Goal: Transaction & Acquisition: Purchase product/service

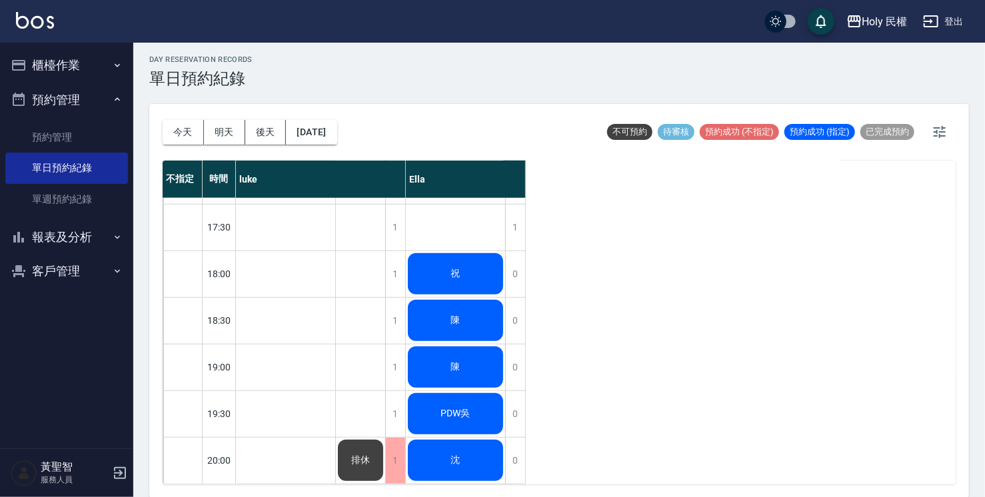
scroll to position [470, 0]
click at [432, 458] on div "沈" at bounding box center [455, 460] width 99 height 45
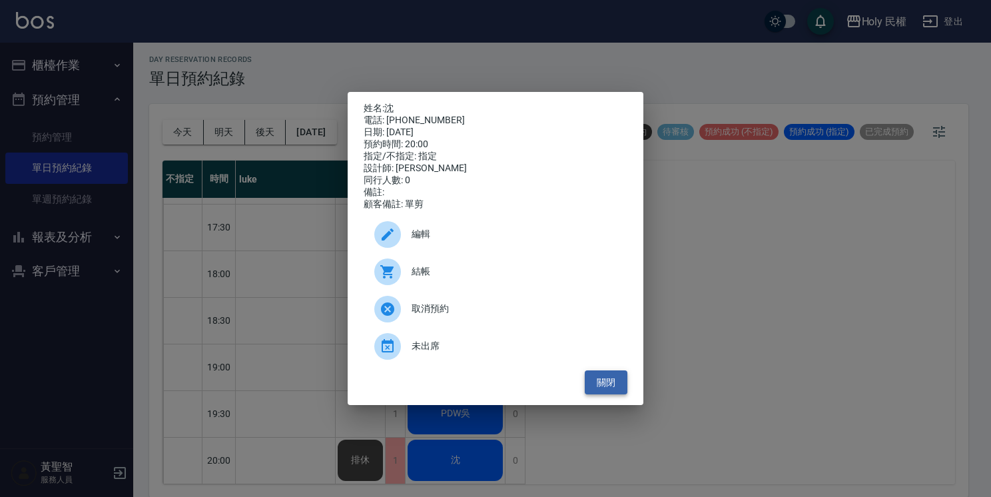
click at [594, 388] on button "關閉" at bounding box center [606, 382] width 43 height 25
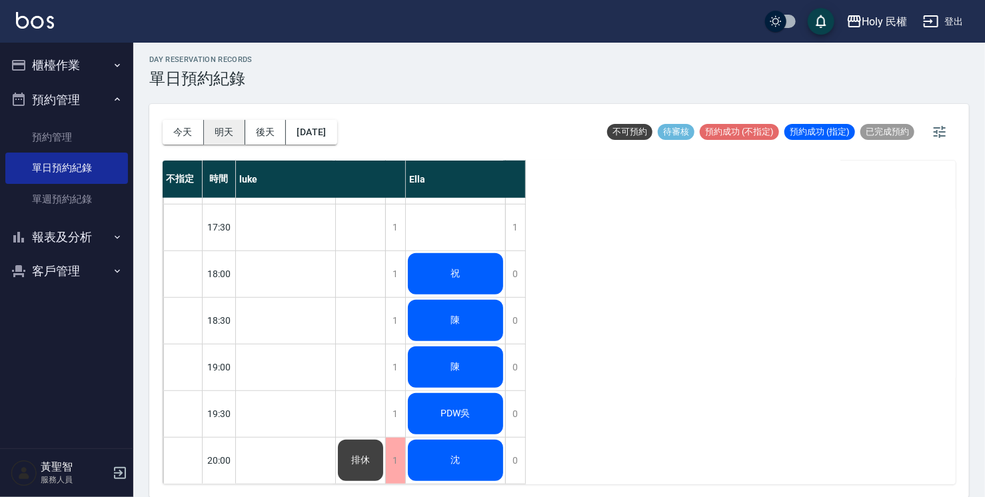
click at [218, 133] on button "明天" at bounding box center [224, 132] width 41 height 25
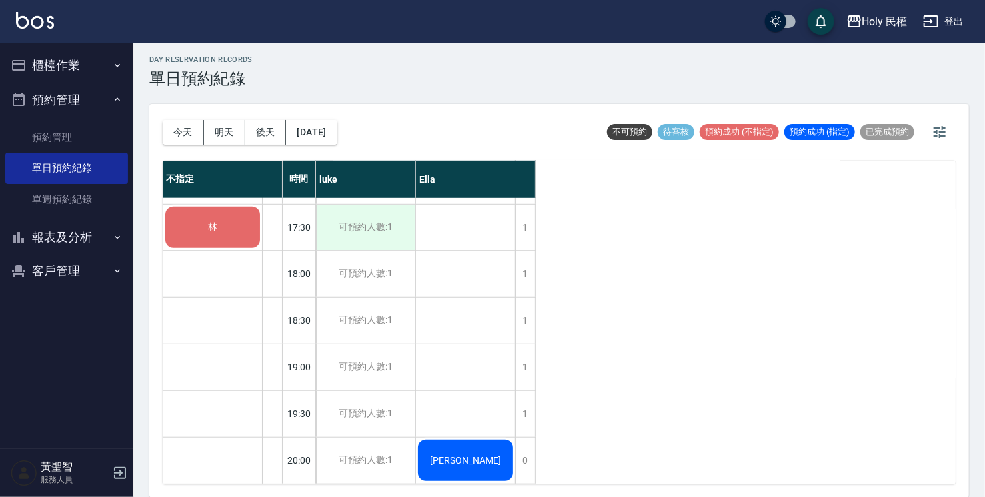
scroll to position [470, 0]
click at [184, 133] on button "今天" at bounding box center [183, 132] width 41 height 25
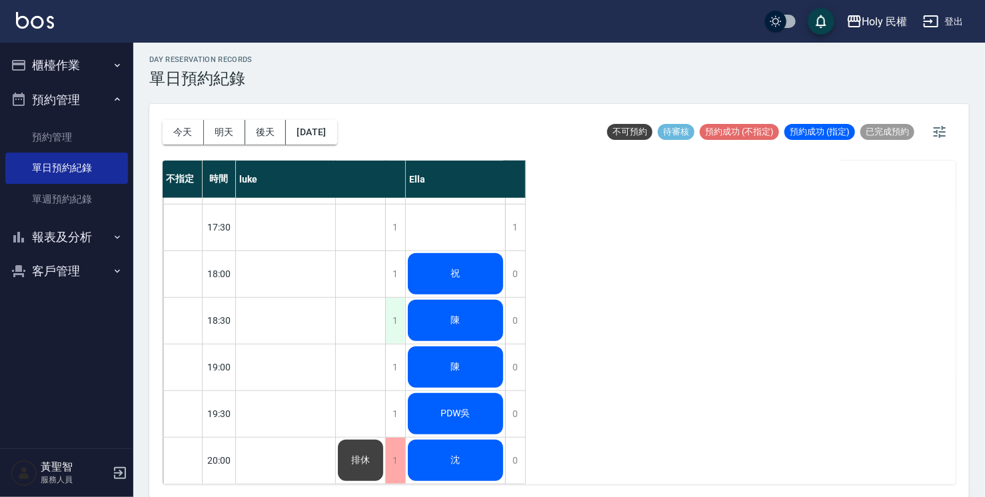
scroll to position [470, 0]
click at [396, 257] on div "1" at bounding box center [395, 274] width 20 height 46
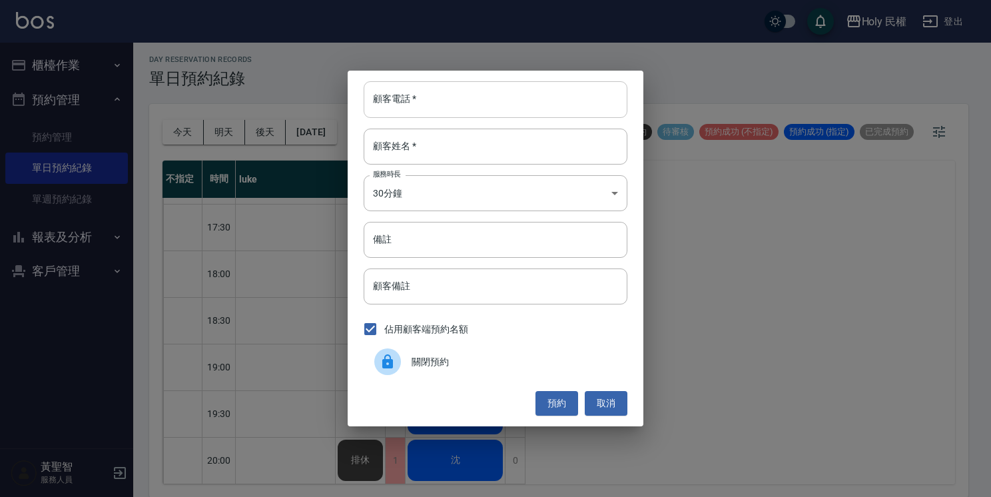
click at [484, 104] on input "顧客電話   *" at bounding box center [496, 99] width 264 height 36
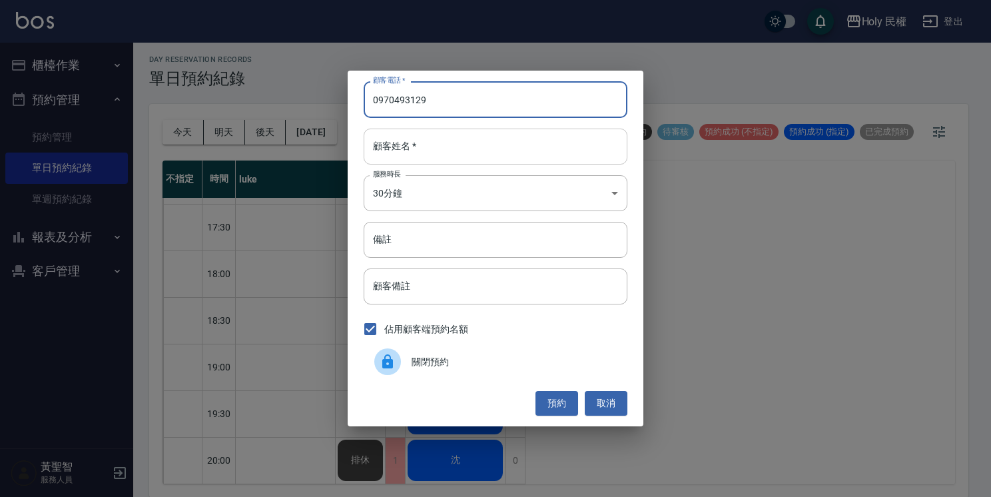
type input "0970493129"
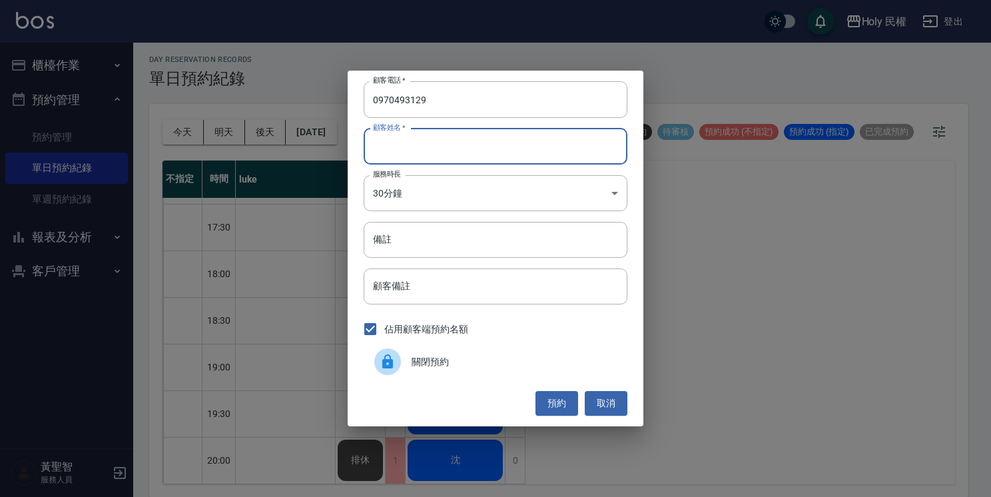
click at [503, 146] on input "顧客姓名   *" at bounding box center [496, 147] width 264 height 36
type input "v"
type input "許"
click at [551, 397] on button "預約" at bounding box center [557, 403] width 43 height 25
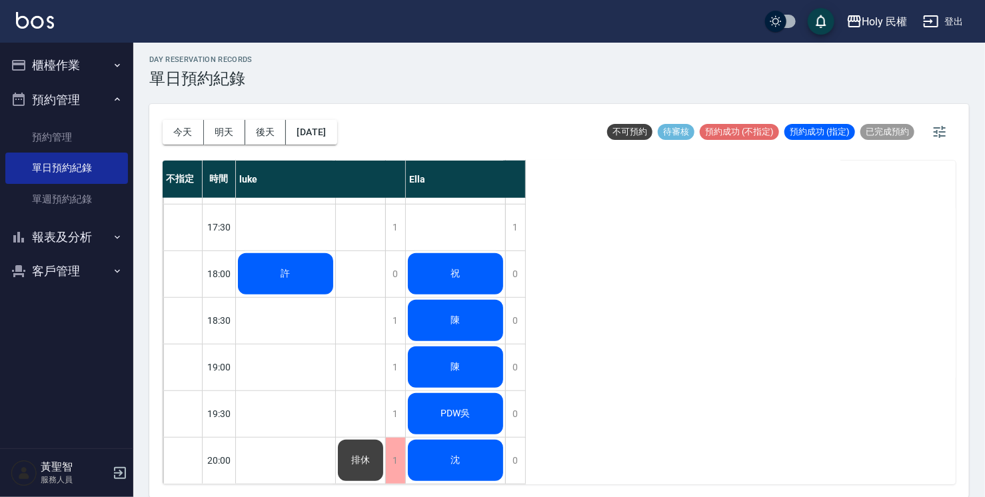
click at [280, 270] on div "許" at bounding box center [285, 273] width 99 height 45
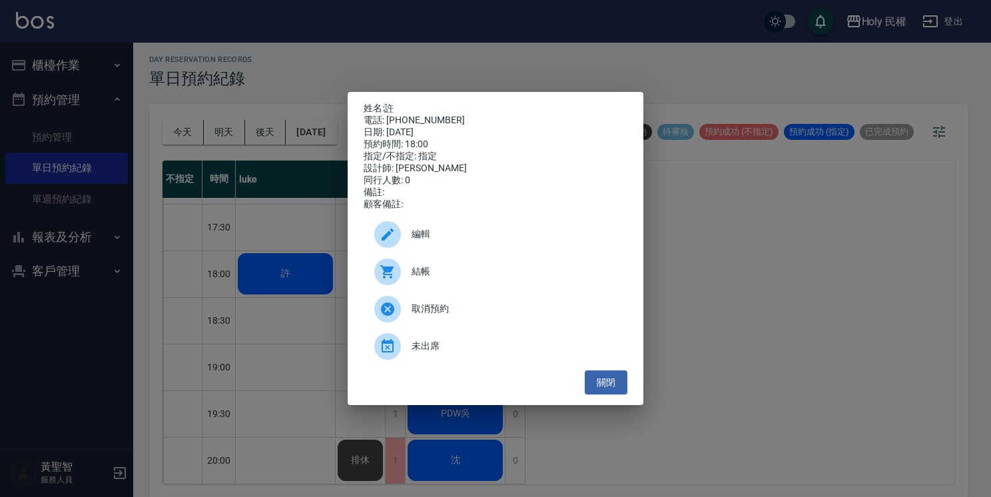
click at [418, 241] on span "編輯" at bounding box center [514, 234] width 205 height 14
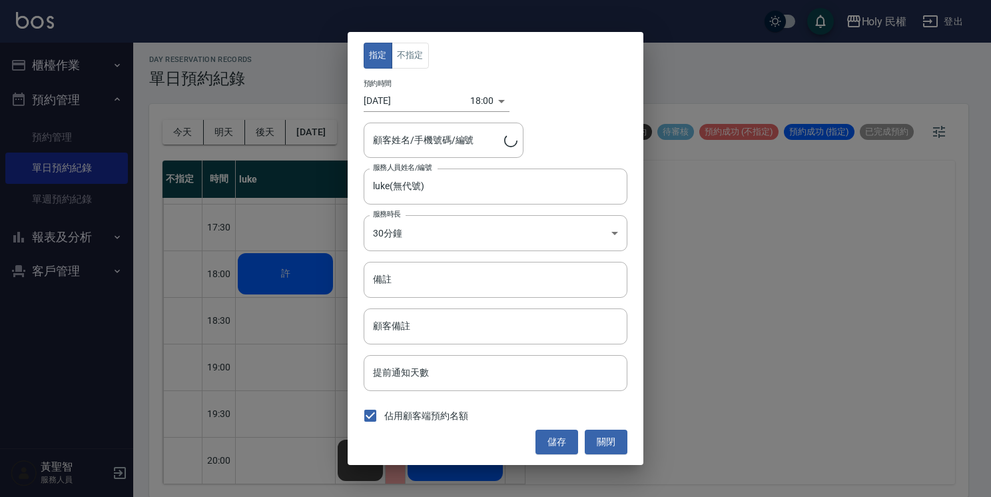
type input "許/0970493129"
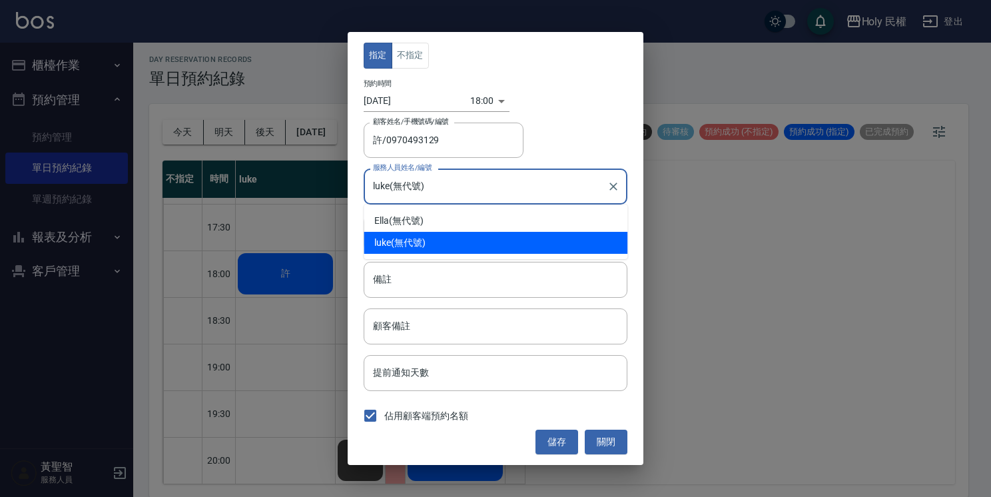
click at [494, 183] on input "luke(無代號)" at bounding box center [486, 186] width 232 height 23
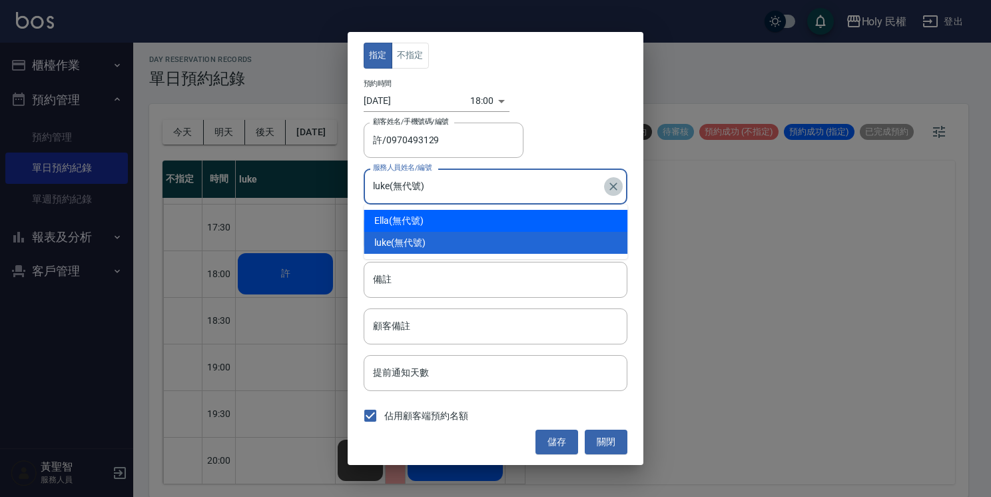
click at [610, 188] on icon "Clear" at bounding box center [613, 186] width 13 height 13
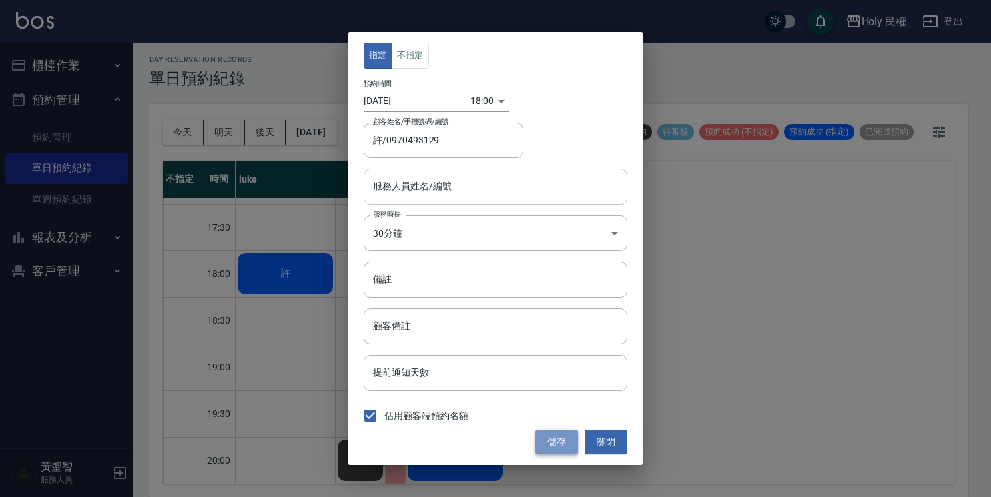
click at [549, 447] on button "儲存" at bounding box center [557, 442] width 43 height 25
click at [406, 59] on button "不指定" at bounding box center [410, 56] width 37 height 26
click at [561, 444] on button "儲存" at bounding box center [557, 442] width 43 height 25
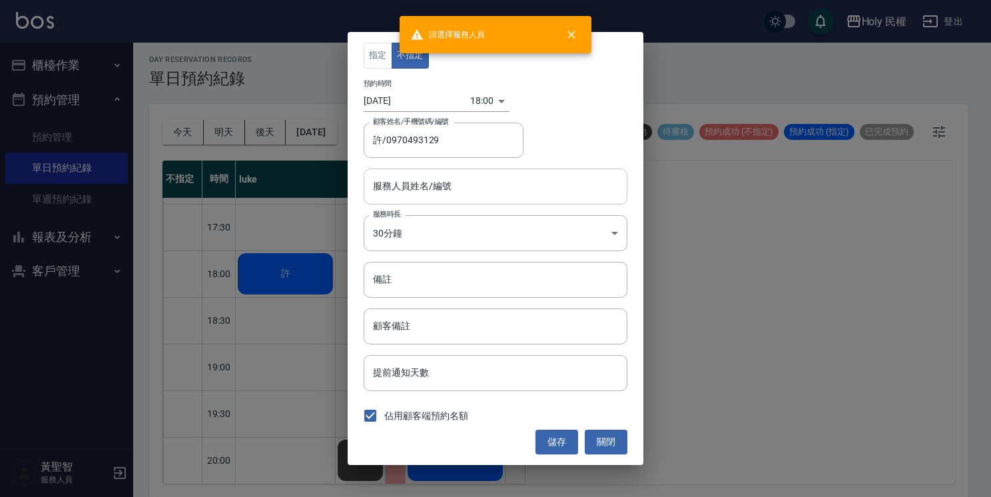
click at [478, 189] on input "服務人員姓名/編號" at bounding box center [496, 186] width 252 height 23
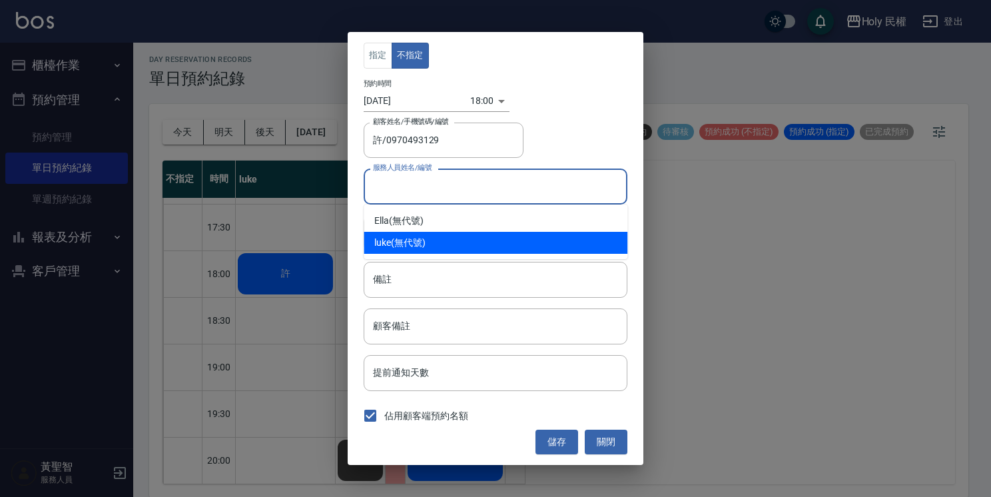
click at [448, 239] on div "luke (無代號)" at bounding box center [496, 243] width 264 height 22
type input "luke(無代號)"
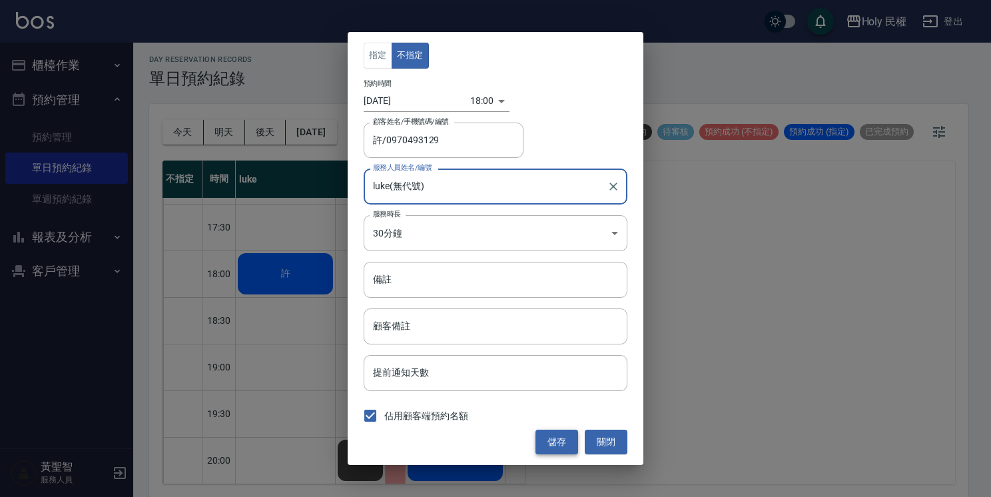
click at [555, 444] on button "儲存" at bounding box center [557, 442] width 43 height 25
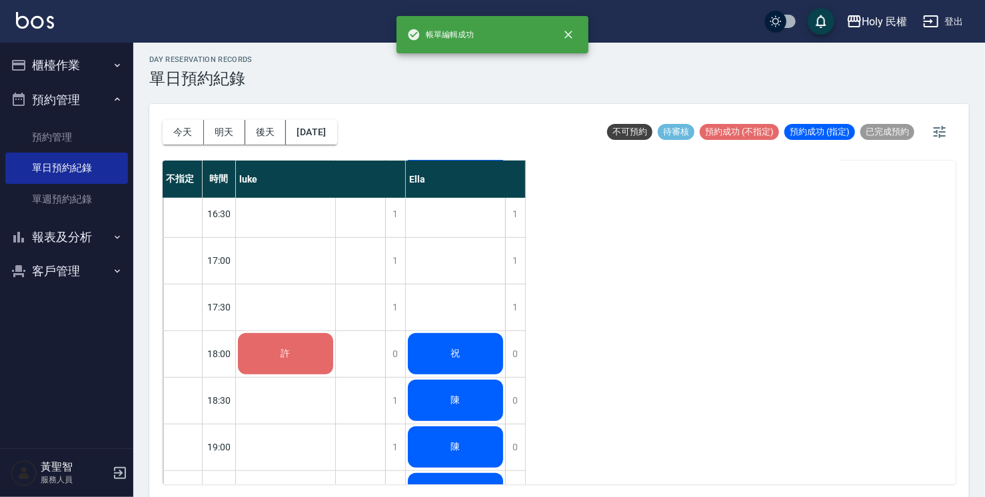
scroll to position [403, 0]
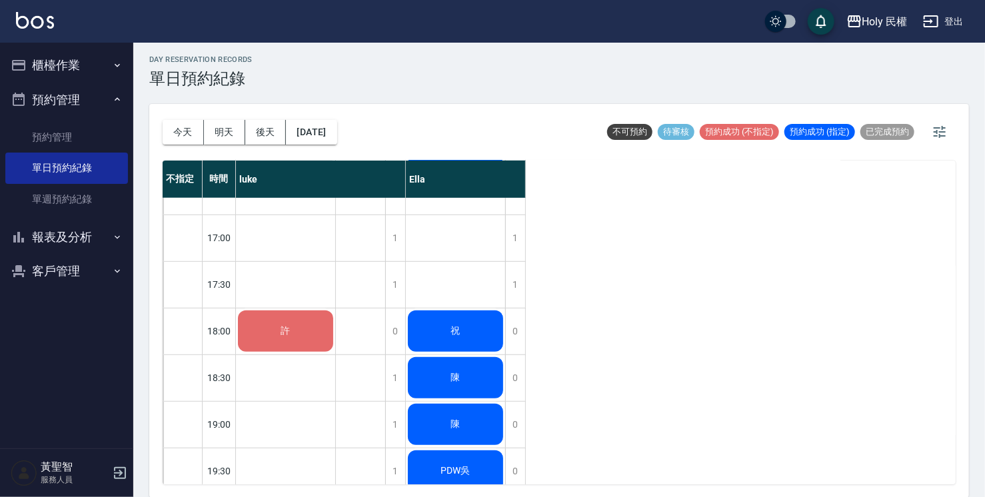
click at [312, 330] on div "許" at bounding box center [285, 330] width 99 height 45
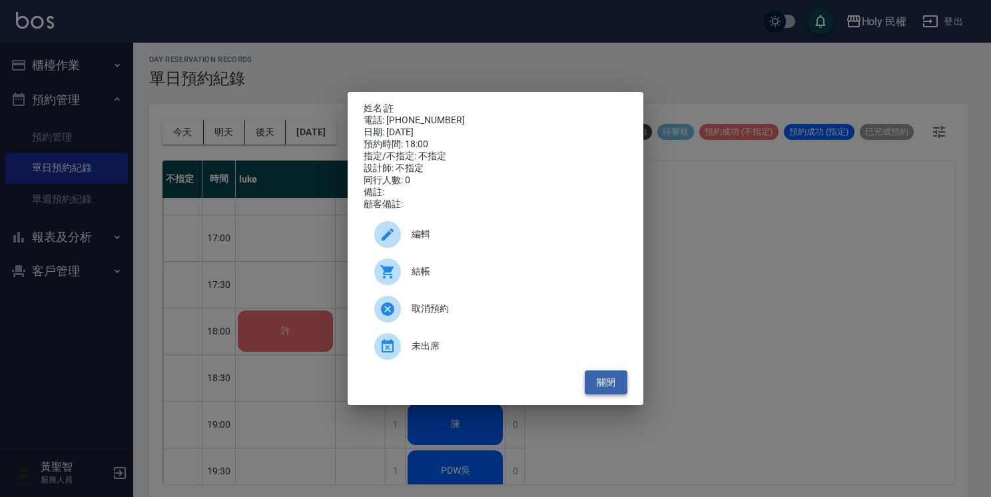
click at [621, 388] on button "關閉" at bounding box center [606, 382] width 43 height 25
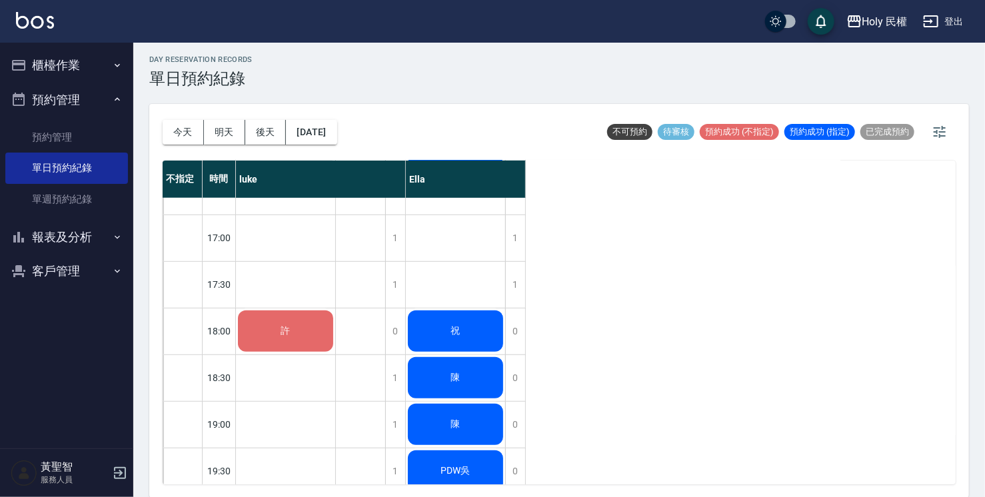
click at [75, 63] on button "櫃檯作業" at bounding box center [66, 65] width 123 height 35
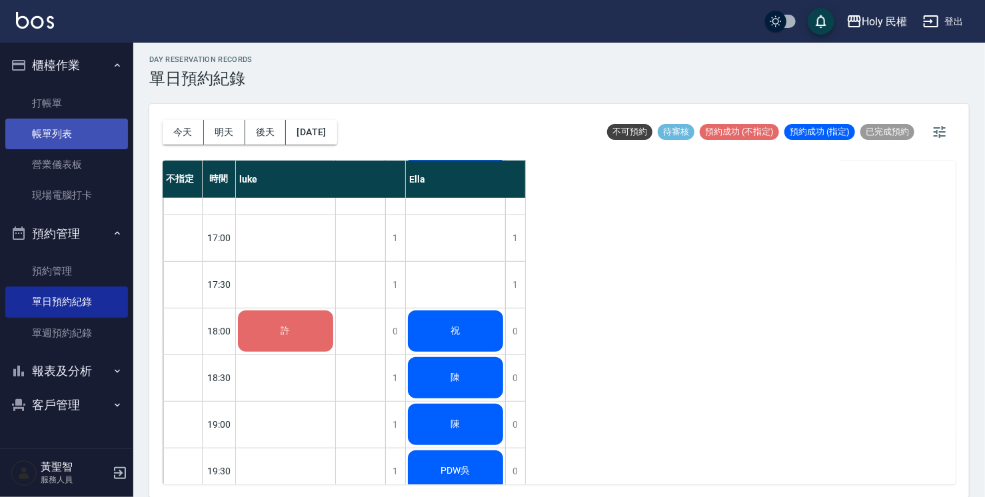
click at [88, 128] on link "帳單列表" at bounding box center [66, 134] width 123 height 31
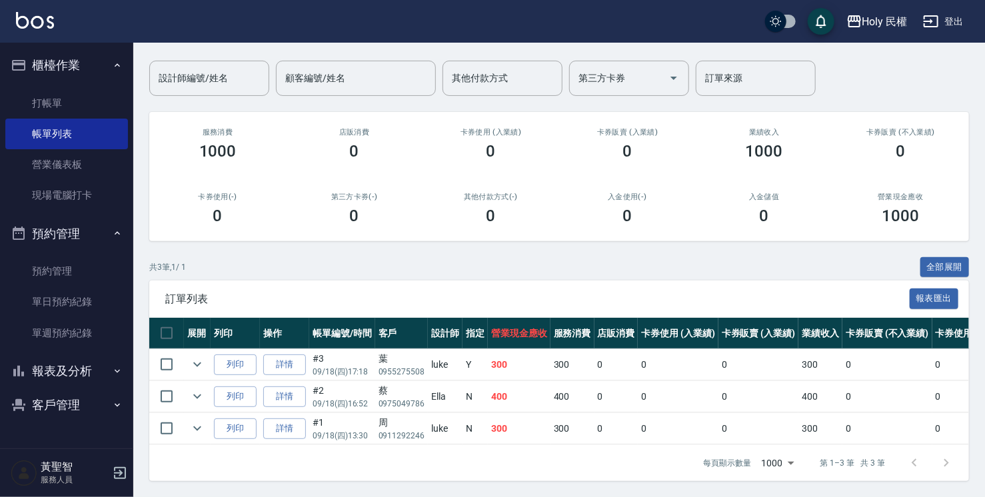
scroll to position [103, 0]
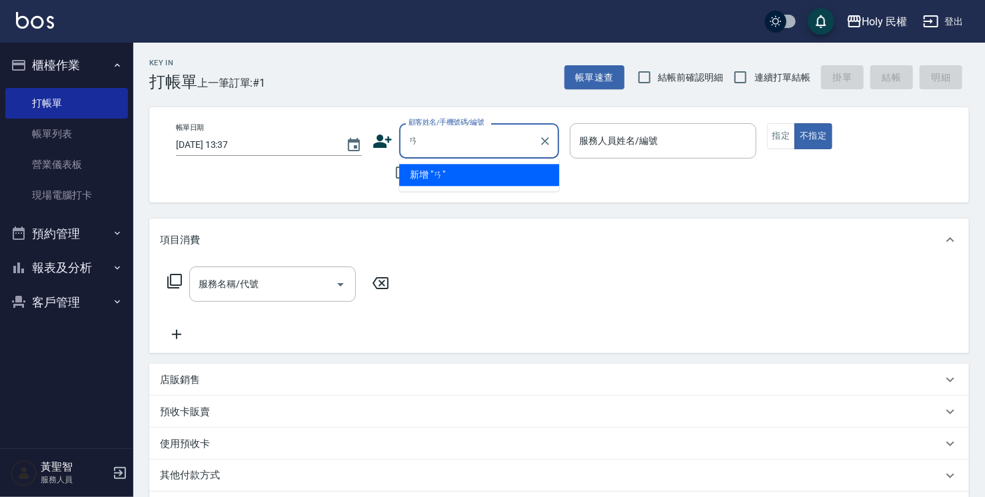
type input "ㄞ"
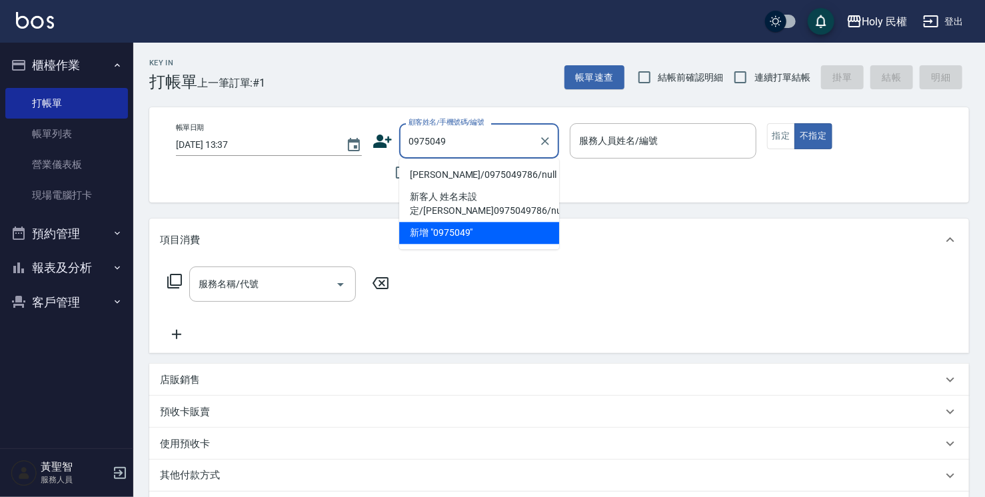
click at [465, 172] on li "[PERSON_NAME]/0975049786/null" at bounding box center [479, 175] width 160 height 22
type input "[PERSON_NAME]/0975049786/null"
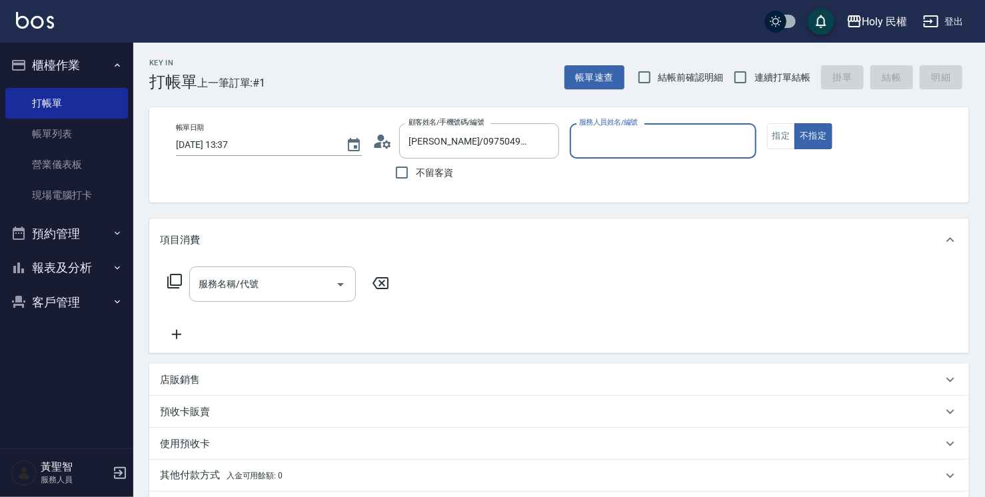
click at [668, 142] on input "服務人員姓名/編號" at bounding box center [663, 140] width 174 height 23
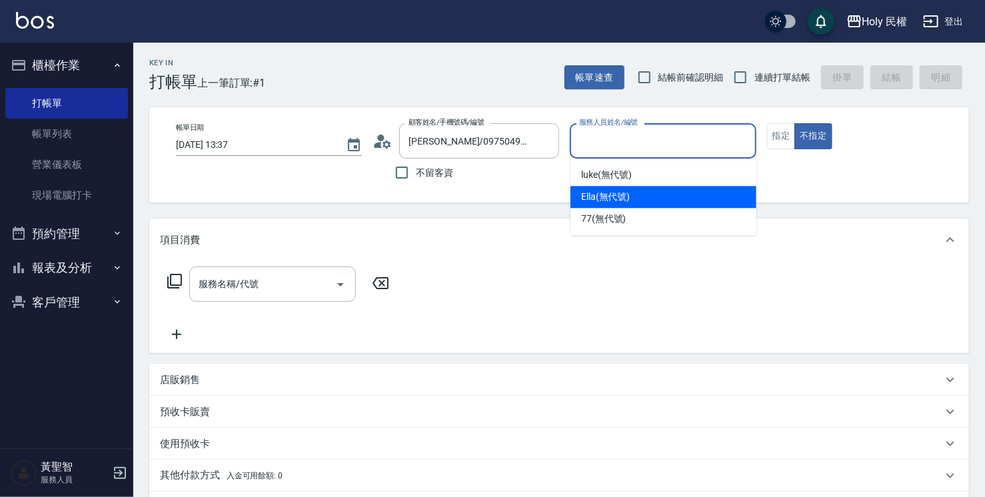
click at [647, 201] on div "Ella (無代號)" at bounding box center [663, 197] width 186 height 22
type input "Ella(無代號)"
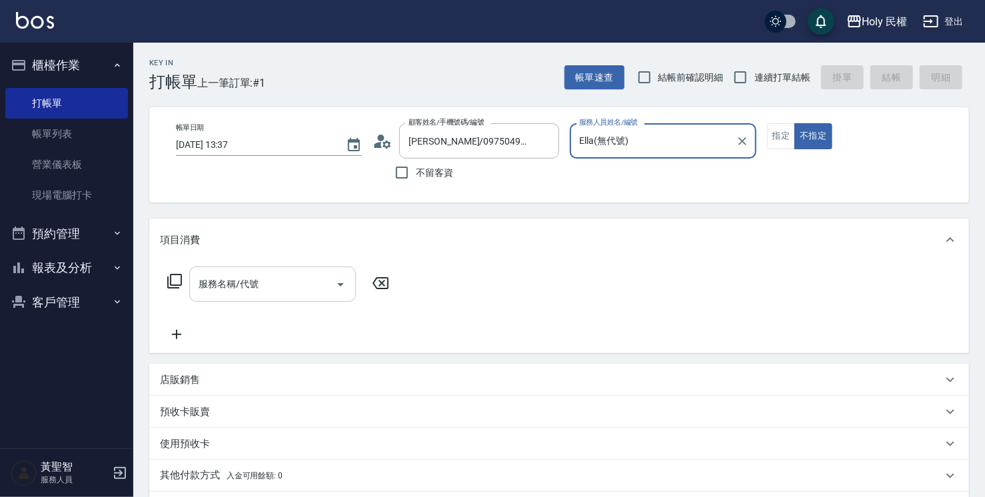
click at [213, 272] on input "服務名稱/代號" at bounding box center [262, 283] width 135 height 23
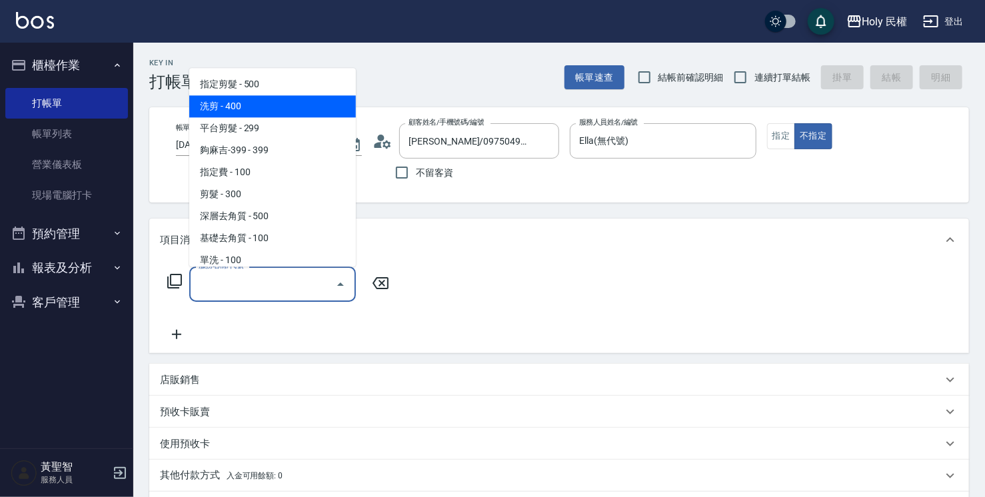
click at [257, 111] on span "洗剪 - 400" at bounding box center [272, 106] width 167 height 22
type input "洗剪(3)"
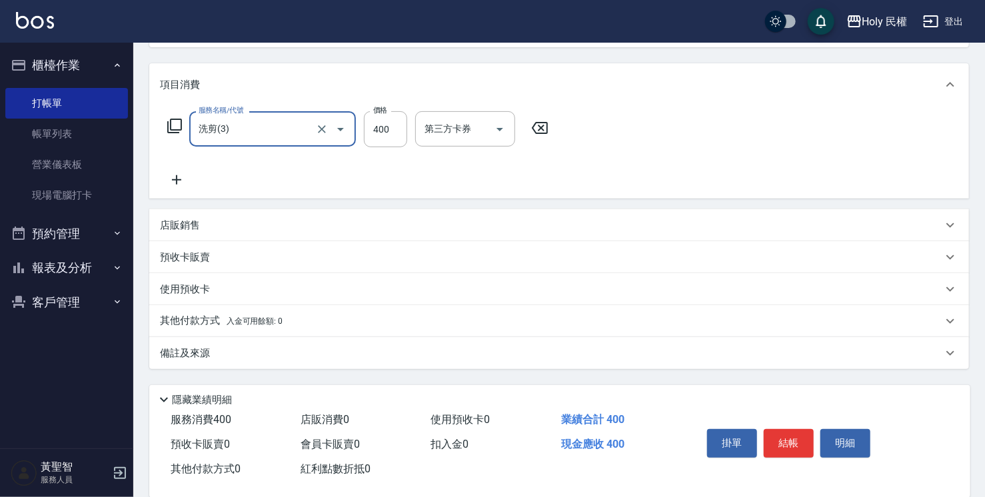
scroll to position [176, 0]
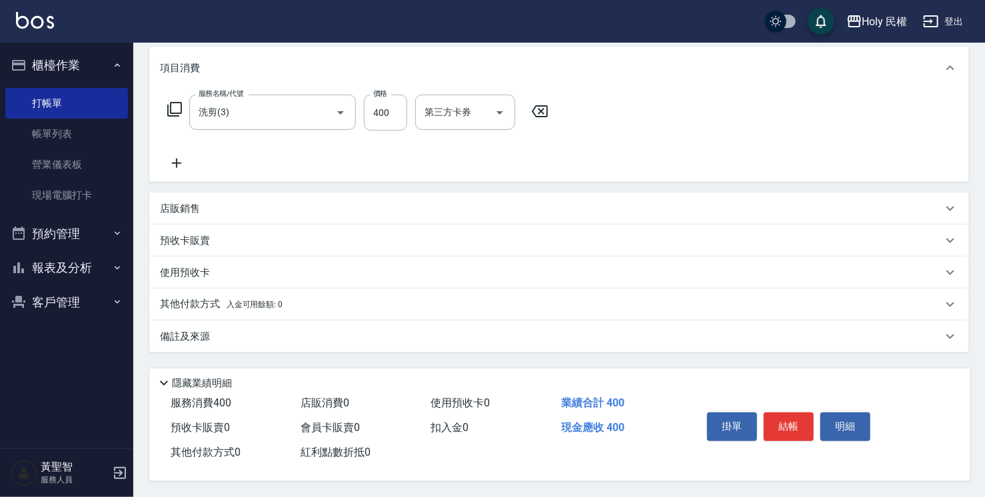
click at [669, 338] on div "備註及來源" at bounding box center [551, 337] width 782 height 14
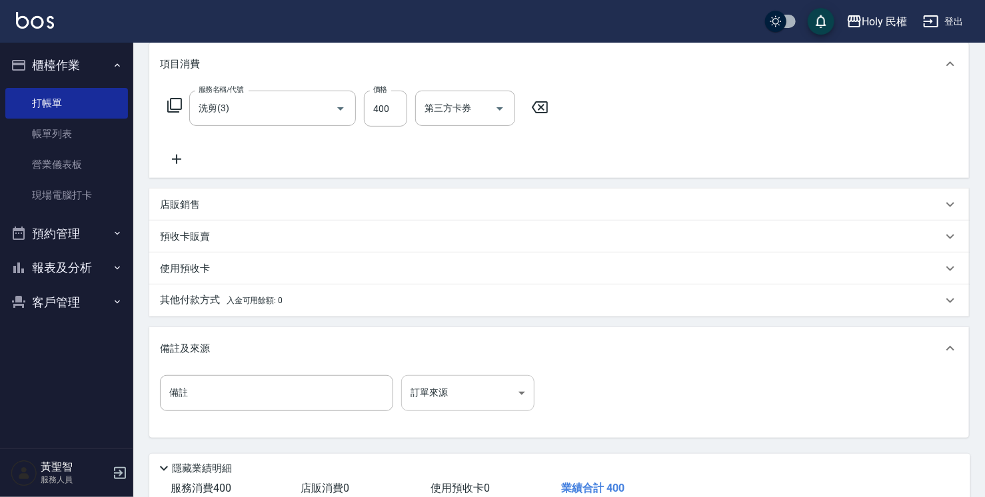
click at [420, 394] on body "Holy 民權 登出 櫃檯作業 打帳單 帳單列表 營業儀表板 現場電腦打卡 預約管理 預約管理 單日預約紀錄 單週預約紀錄 報表及分析 報表目錄 店家日報表 …" at bounding box center [492, 203] width 985 height 758
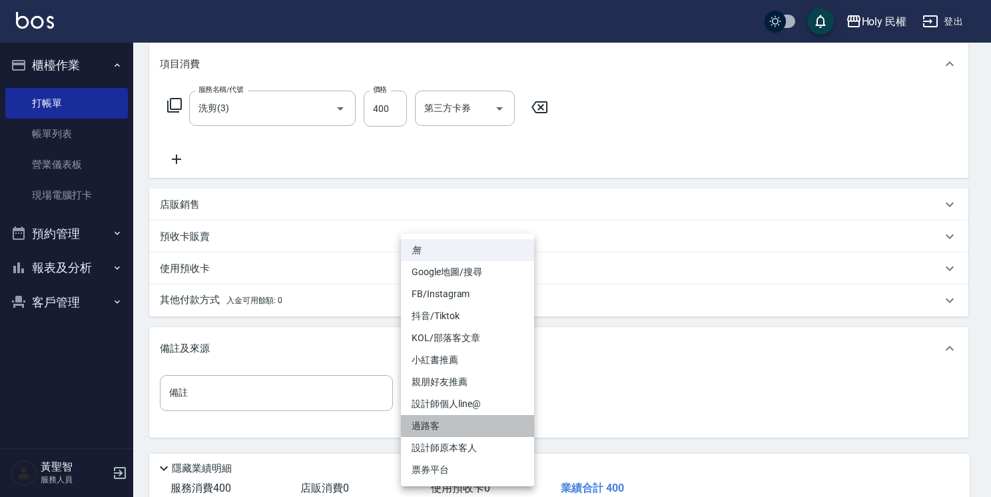
click at [476, 420] on li "過路客" at bounding box center [467, 426] width 133 height 22
type input "過路客"
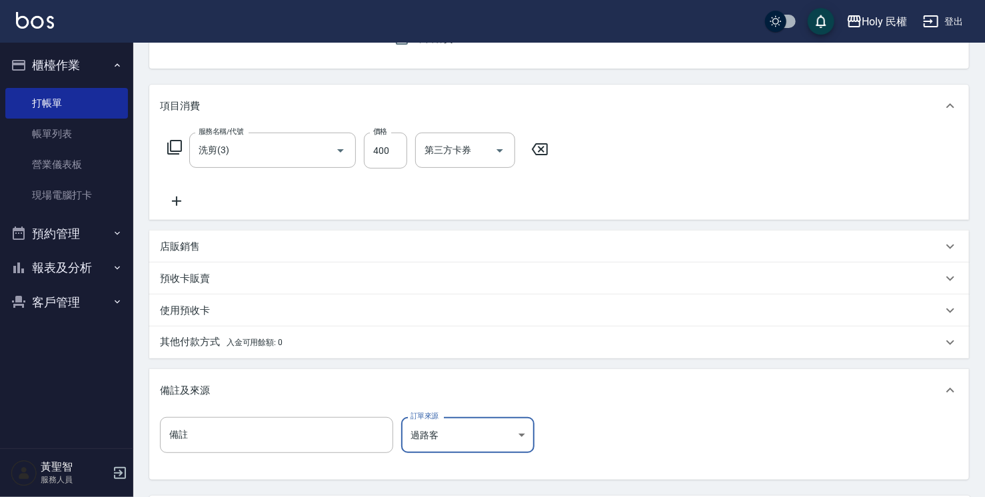
scroll to position [265, 0]
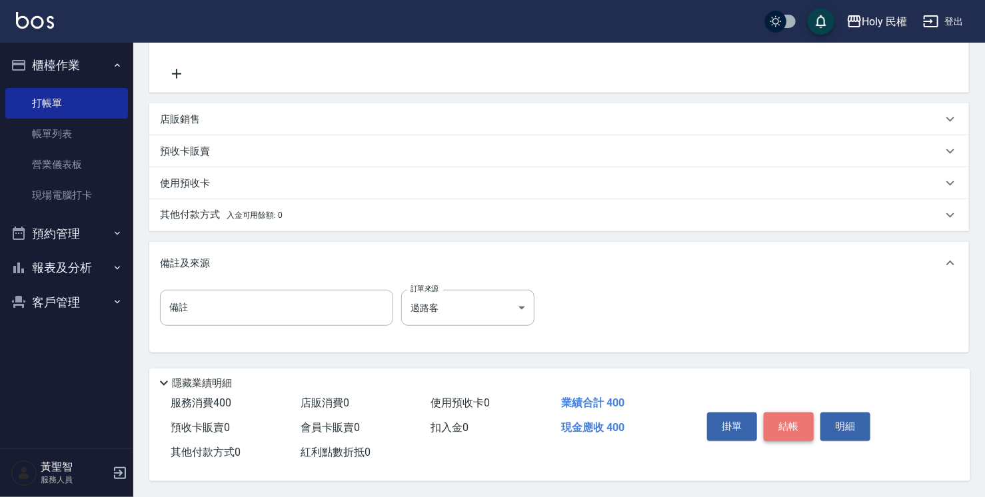
click at [788, 412] on button "結帳" at bounding box center [788, 426] width 50 height 28
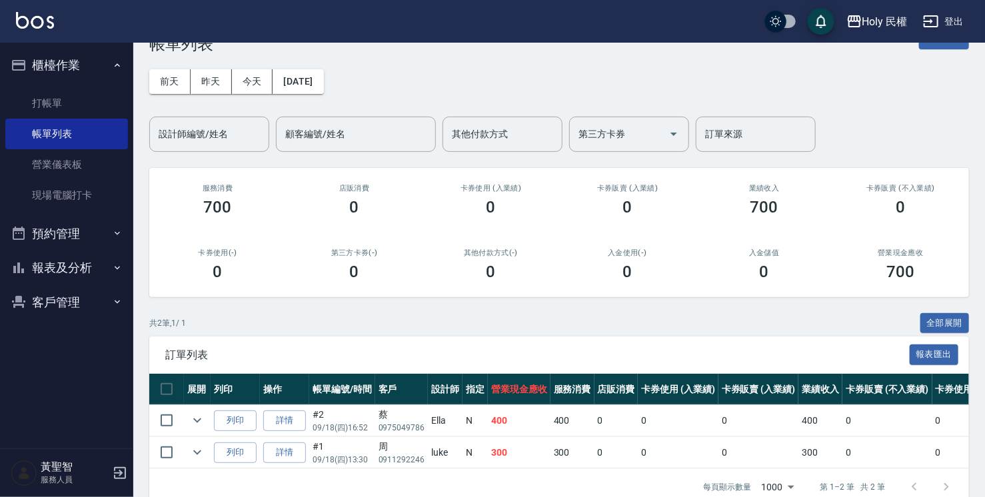
scroll to position [71, 0]
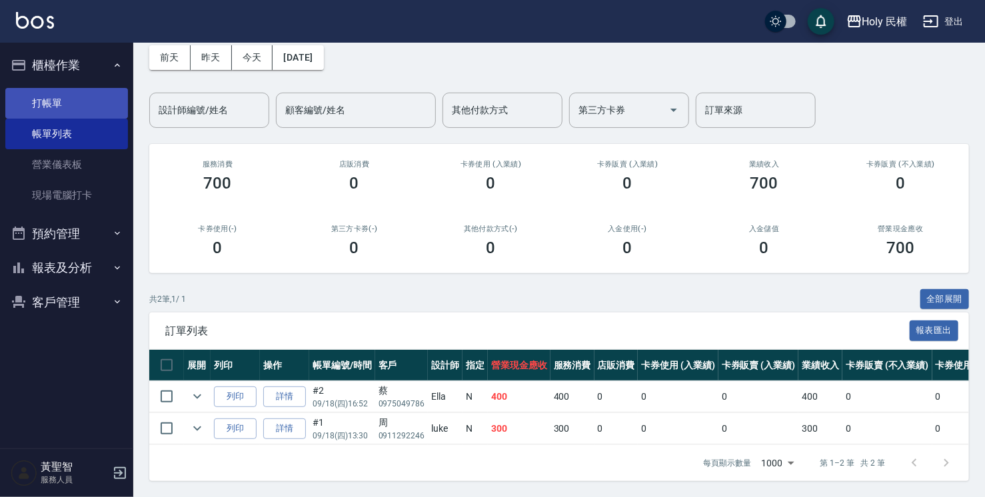
click at [54, 98] on link "打帳單" at bounding box center [66, 103] width 123 height 31
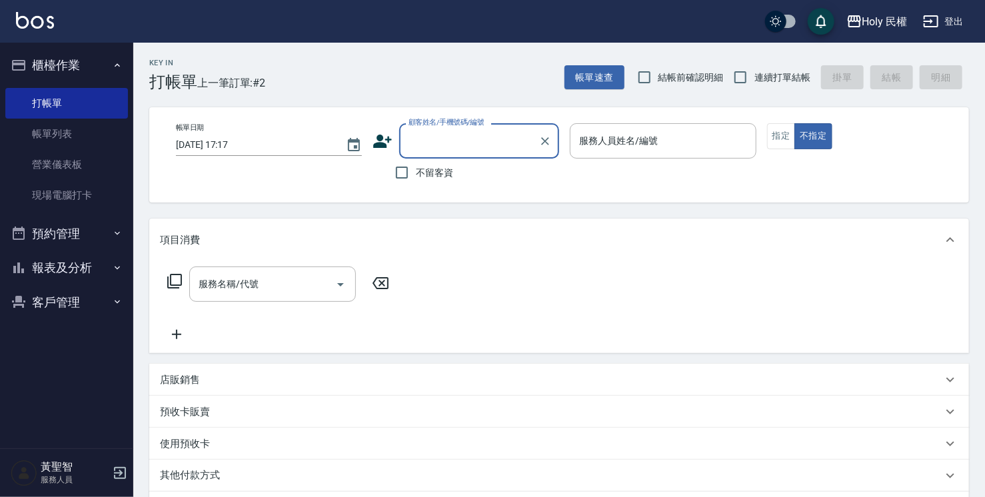
click at [441, 139] on input "顧客姓名/手機號碼/編號" at bounding box center [469, 140] width 128 height 23
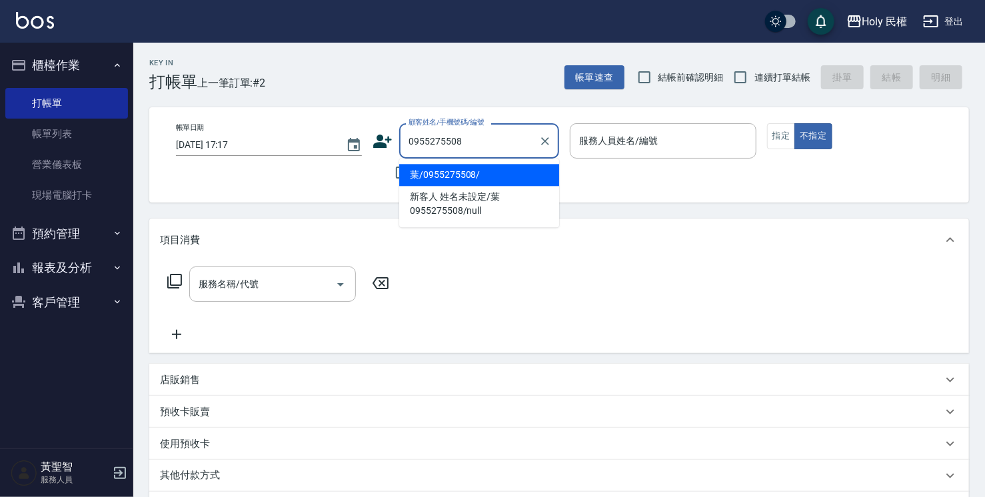
click at [480, 172] on li "葉/0955275508/" at bounding box center [479, 175] width 160 height 22
type input "葉/0955275508/"
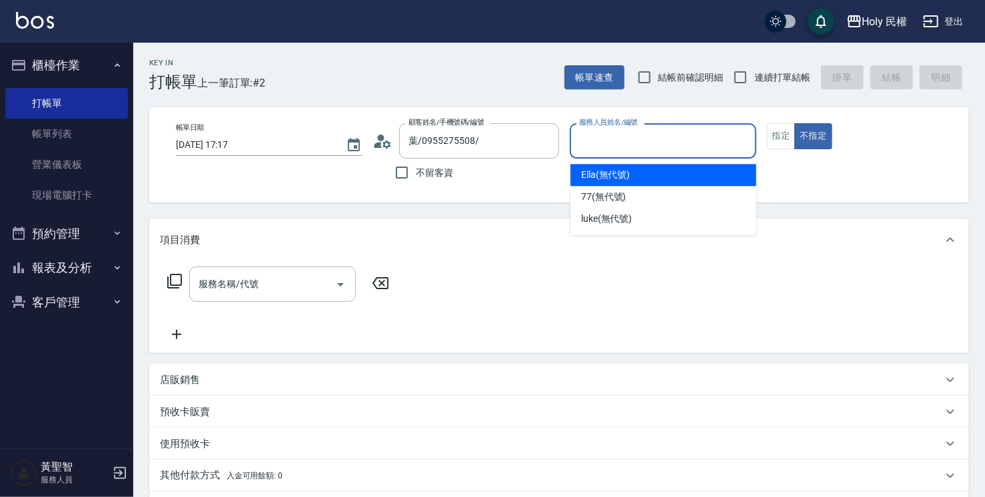
click at [587, 145] on input "服務人員姓名/編號" at bounding box center [663, 140] width 174 height 23
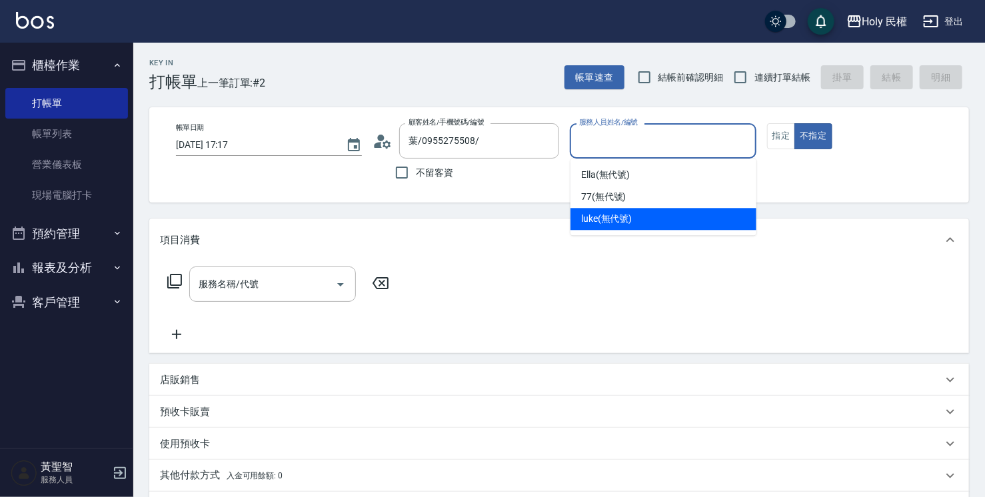
click at [636, 221] on div "luke (無代號)" at bounding box center [663, 219] width 186 height 22
type input "luke(無代號)"
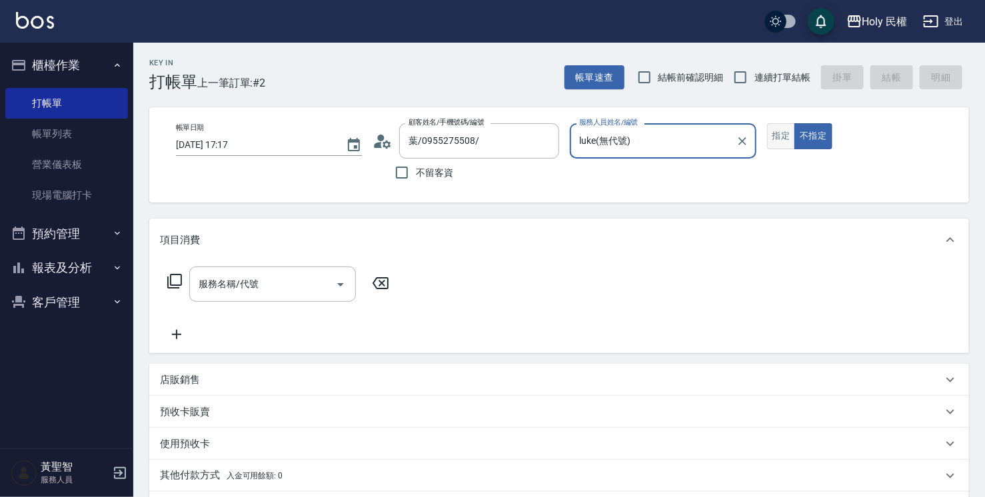
click at [782, 130] on button "指定" at bounding box center [781, 136] width 29 height 26
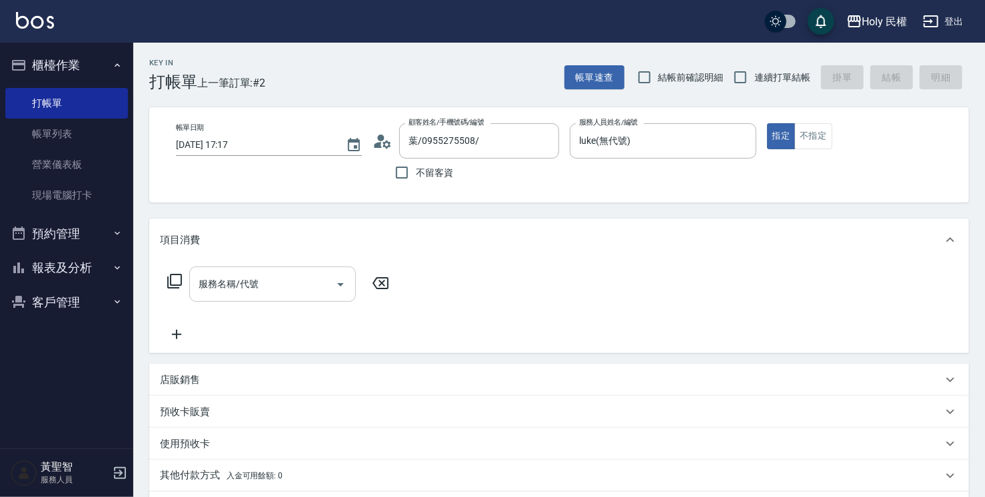
click at [268, 284] on input "服務名稱/代號" at bounding box center [262, 283] width 135 height 23
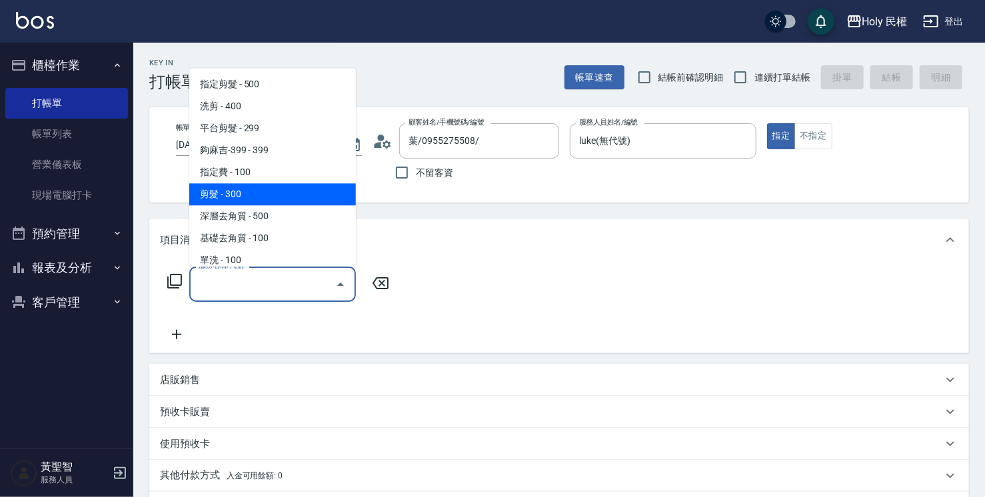
click at [246, 188] on span "剪髮 - 300" at bounding box center [272, 194] width 167 height 22
type input "剪髮(C02)"
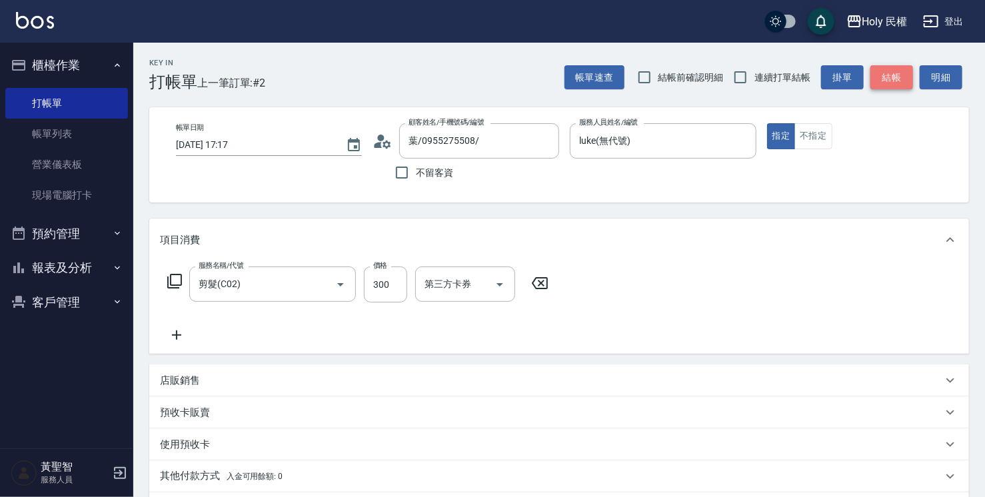
click at [901, 81] on button "結帳" at bounding box center [891, 77] width 43 height 25
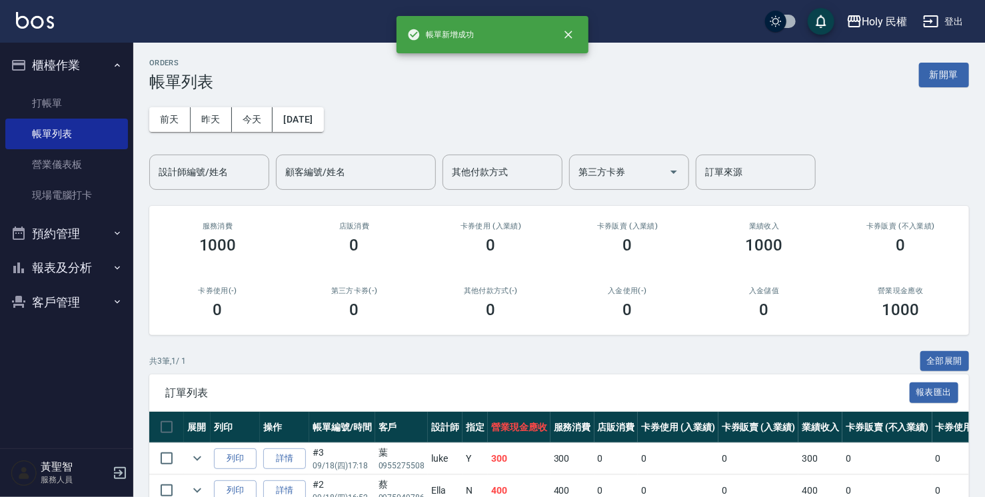
scroll to position [103, 0]
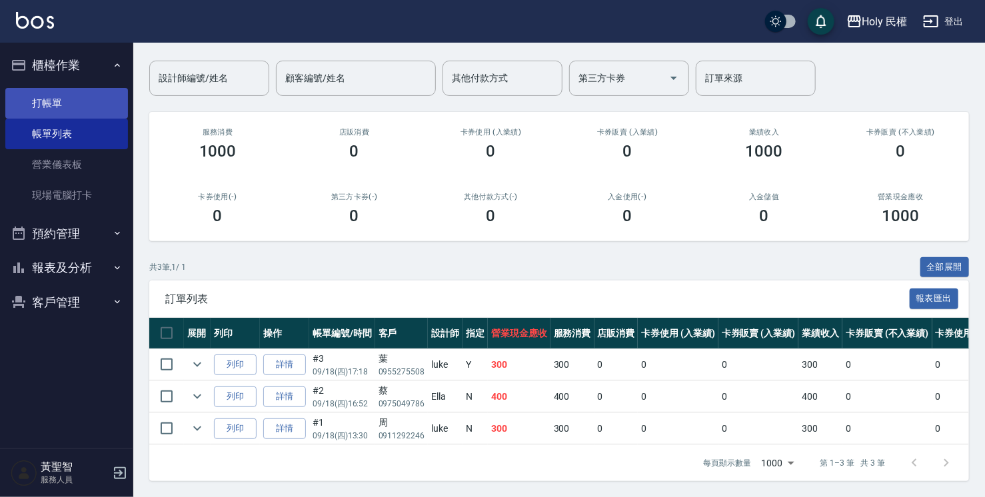
click at [47, 97] on link "打帳單" at bounding box center [66, 103] width 123 height 31
